Goal: Obtain resource: Obtain resource

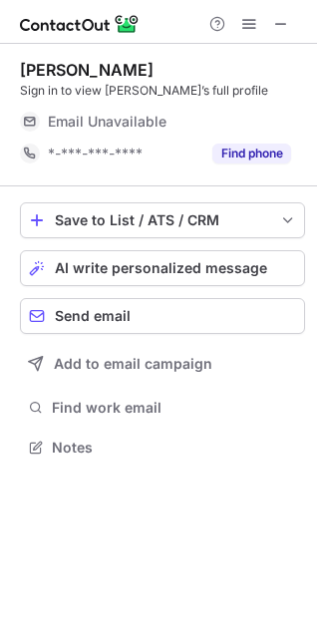
scroll to position [9, 9]
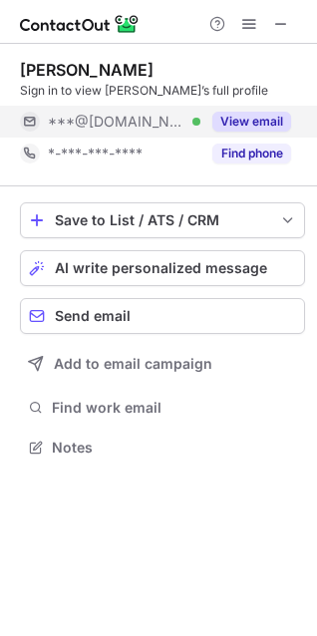
scroll to position [9, 9]
click at [265, 118] on button "View email" at bounding box center [251, 122] width 79 height 20
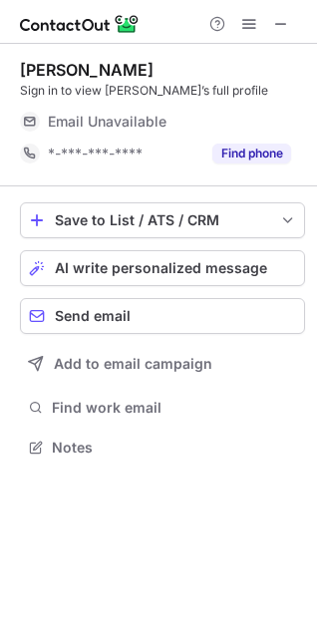
scroll to position [9, 9]
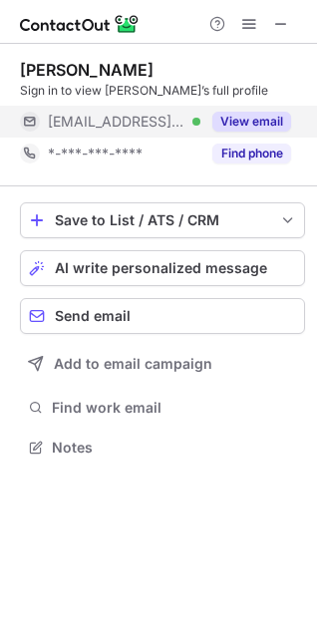
click at [264, 118] on button "View email" at bounding box center [251, 122] width 79 height 20
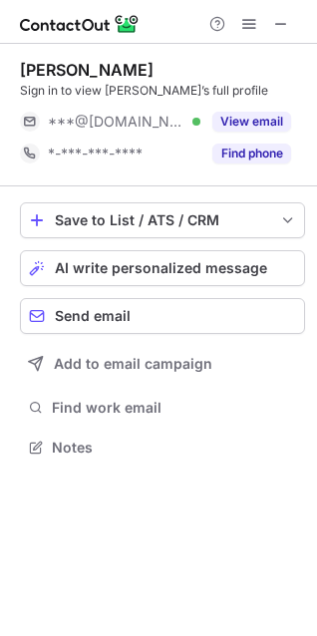
scroll to position [433, 317]
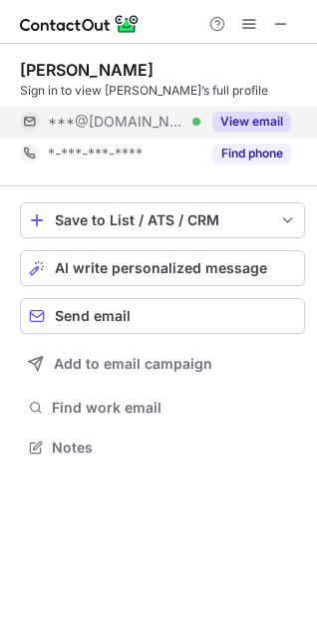
click at [263, 112] on button "View email" at bounding box center [251, 122] width 79 height 20
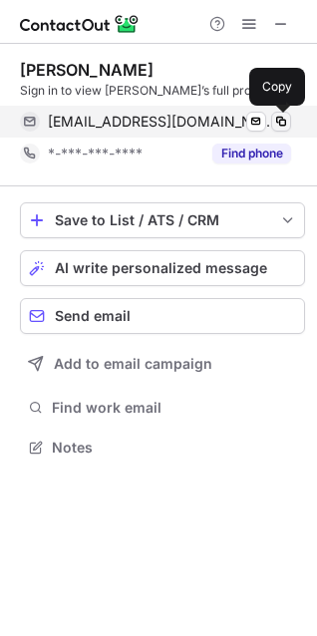
click at [280, 120] on span at bounding box center [281, 122] width 16 height 16
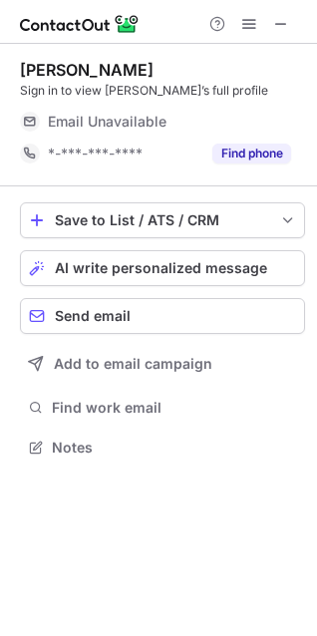
scroll to position [9, 9]
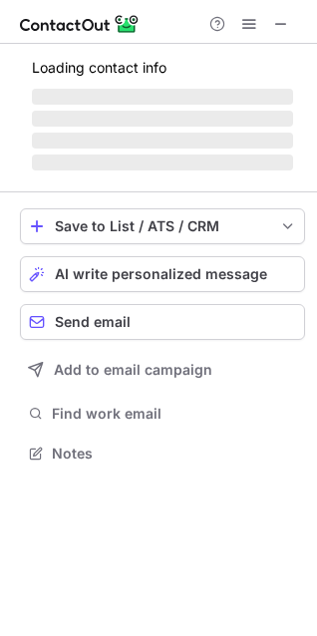
scroll to position [9, 9]
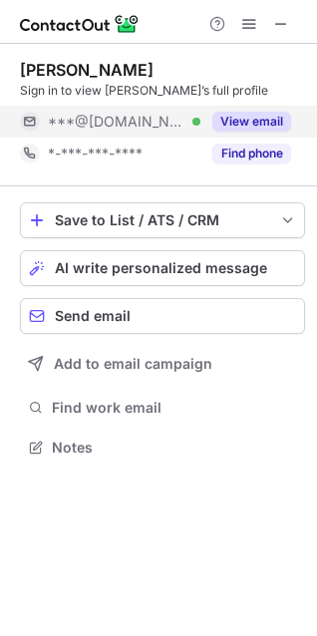
click at [284, 127] on button "View email" at bounding box center [251, 122] width 79 height 20
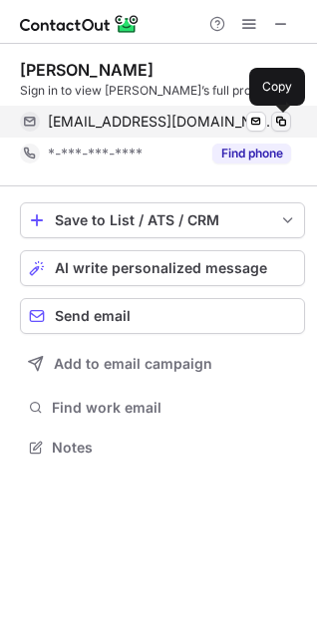
click at [282, 124] on span at bounding box center [281, 122] width 16 height 16
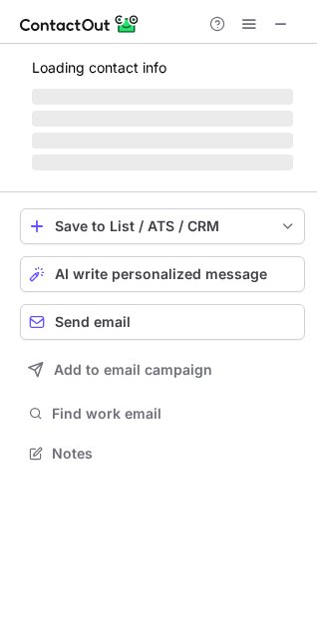
scroll to position [496, 317]
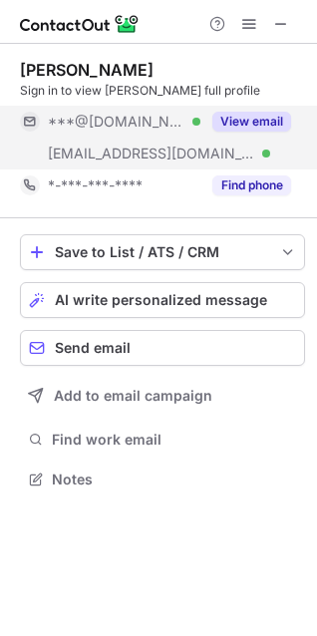
click at [262, 117] on button "View email" at bounding box center [251, 122] width 79 height 20
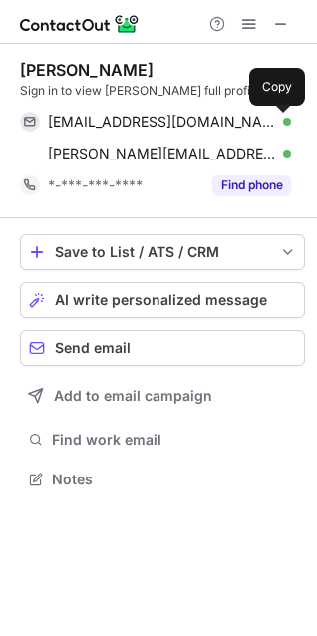
click at [281, 123] on span at bounding box center [281, 122] width 16 height 16
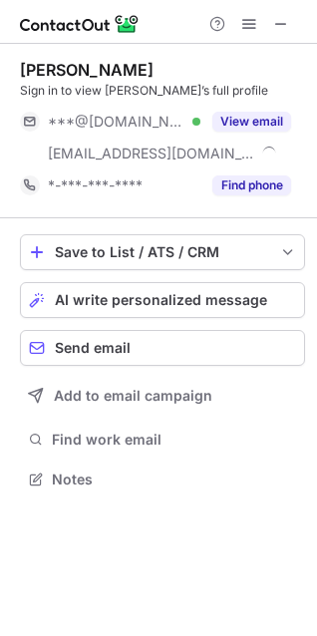
scroll to position [464, 317]
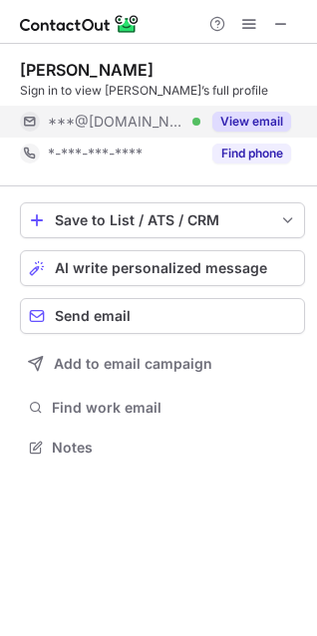
scroll to position [9, 9]
click at [251, 125] on button "View email" at bounding box center [251, 122] width 79 height 20
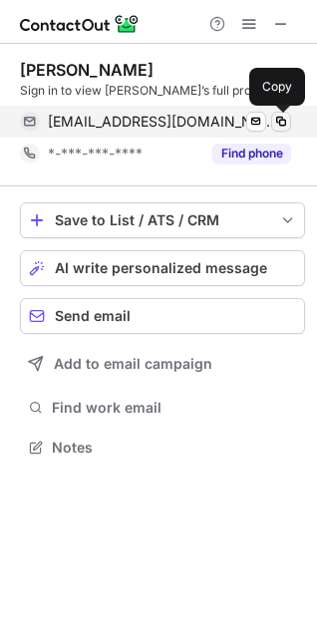
click at [285, 125] on span at bounding box center [281, 122] width 16 height 16
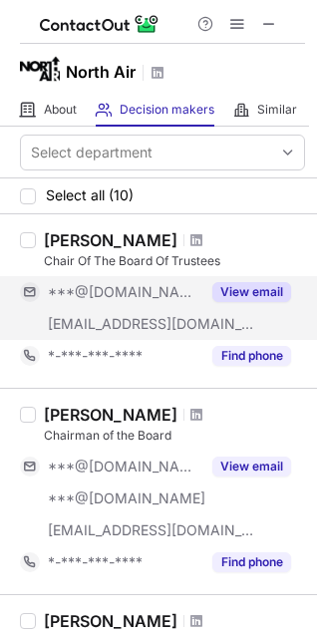
click at [266, 285] on button "View email" at bounding box center [251, 292] width 79 height 20
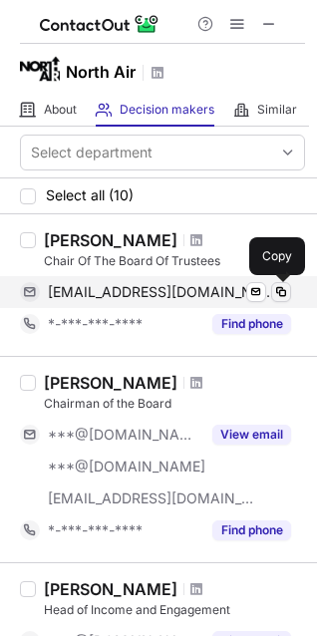
click at [278, 287] on span at bounding box center [281, 292] width 16 height 16
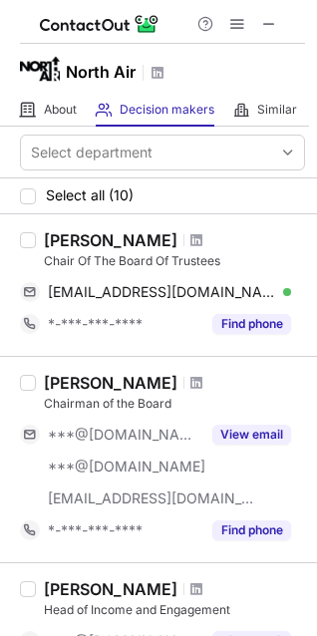
click at [146, 239] on div "[PERSON_NAME]" at bounding box center [111, 240] width 134 height 20
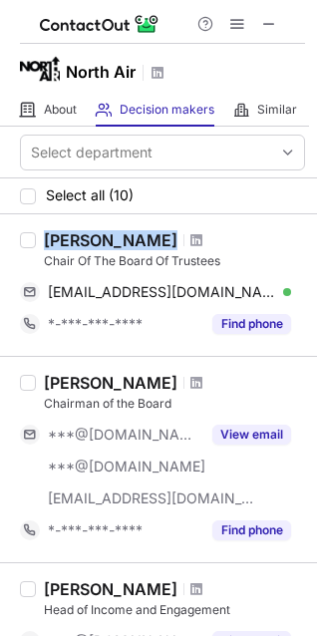
click at [146, 239] on div "[PERSON_NAME]" at bounding box center [111, 240] width 134 height 20
copy div "[PERSON_NAME]"
